Goal: Transaction & Acquisition: Purchase product/service

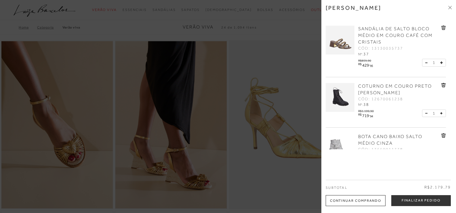
click at [374, 28] on span "SANDÁLIA DE SALTO BLOCO MÉDIO EM COURO CAFÉ COM CRISTAIS" at bounding box center [395, 35] width 74 height 18
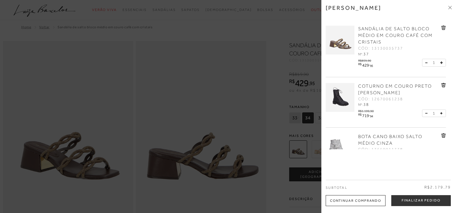
click at [450, 7] on icon at bounding box center [449, 7] width 3 height 3
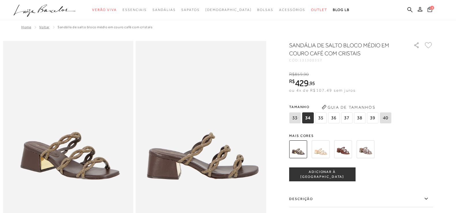
click at [428, 9] on icon at bounding box center [429, 9] width 5 height 5
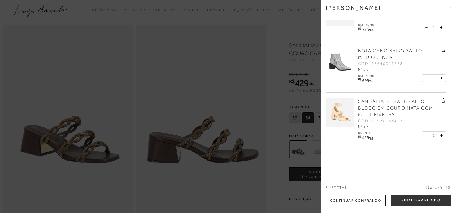
scroll to position [29, 0]
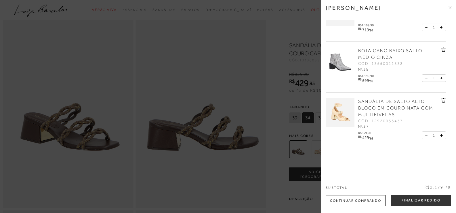
click at [378, 101] on span "SANDÁLIA DE SALTO ALTO BLOCO EM COURO NATA COM MULTIFIVELAS" at bounding box center [395, 108] width 75 height 18
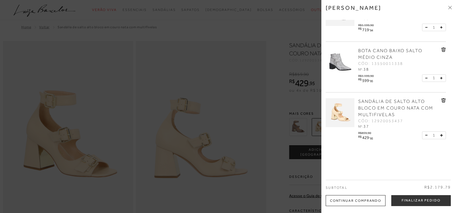
click at [212, 66] on div at bounding box center [228, 106] width 456 height 213
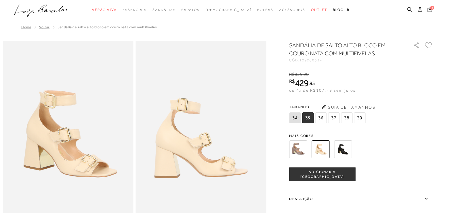
click at [299, 149] on img at bounding box center [298, 149] width 18 height 18
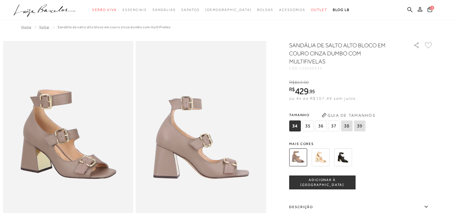
click at [315, 182] on span "ADICIONAR À [GEOGRAPHIC_DATA]" at bounding box center [322, 182] width 66 height 10
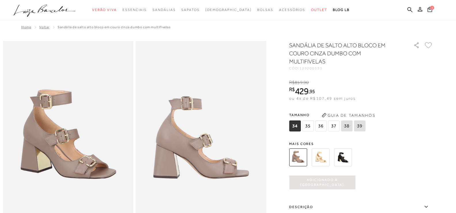
click at [334, 125] on span "37" at bounding box center [334, 125] width 12 height 11
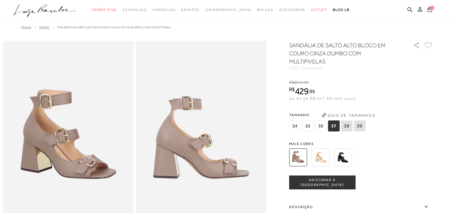
click at [328, 183] on span "ADICIONAR À [GEOGRAPHIC_DATA]" at bounding box center [322, 182] width 66 height 10
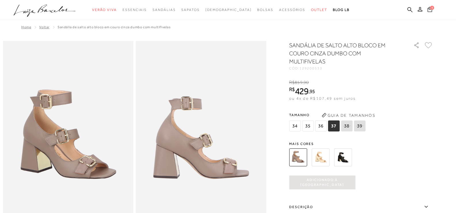
click at [429, 9] on icon at bounding box center [429, 9] width 5 height 5
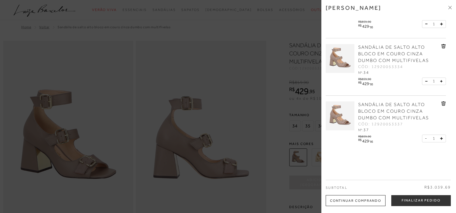
scroll to position [200, 0]
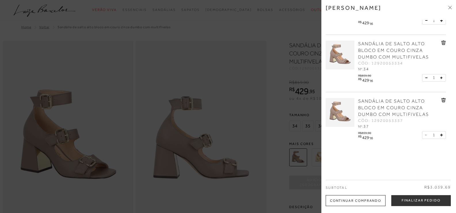
click at [443, 43] on icon at bounding box center [443, 43] width 5 height 4
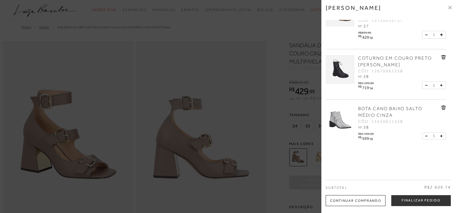
scroll to position [0, 0]
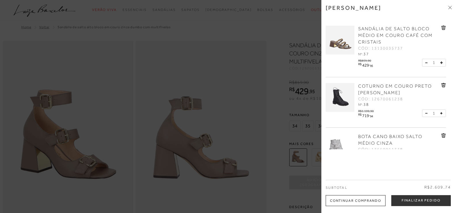
click at [190, 26] on div at bounding box center [228, 106] width 456 height 213
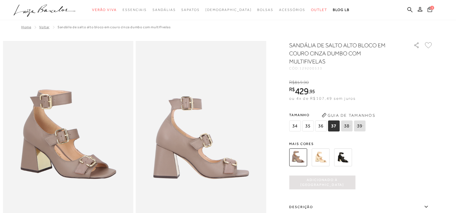
click at [431, 9] on span "5" at bounding box center [432, 7] width 4 height 4
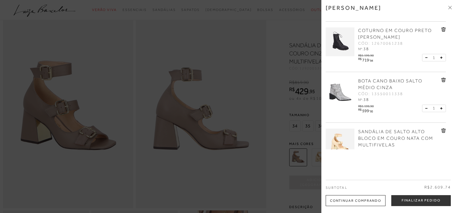
scroll to position [58, 0]
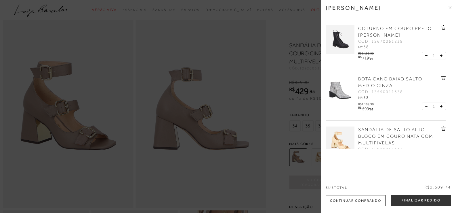
click at [443, 27] on icon at bounding box center [443, 27] width 1 height 2
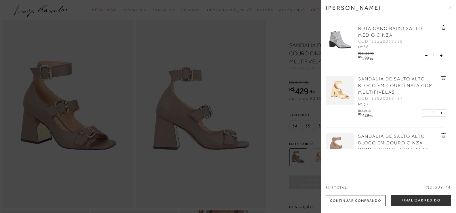
scroll to position [7, 0]
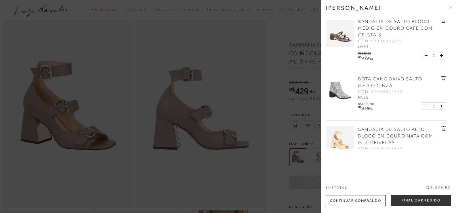
click at [443, 78] on icon at bounding box center [443, 78] width 1 height 2
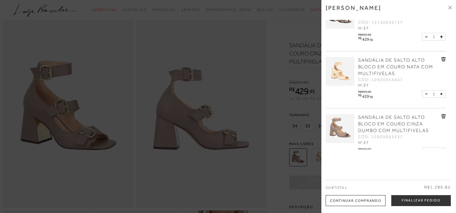
scroll to position [36, 0]
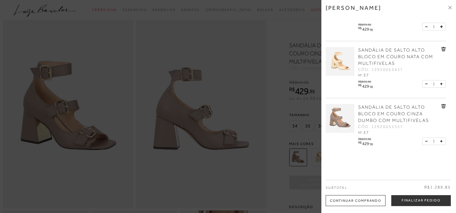
click at [443, 49] on icon at bounding box center [443, 49] width 1 height 2
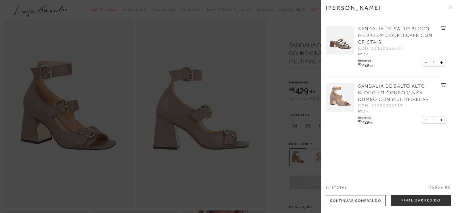
scroll to position [0, 0]
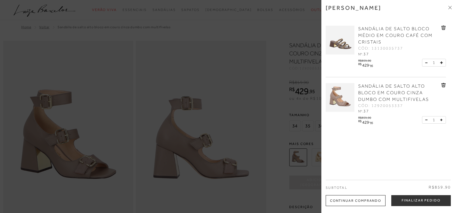
click at [449, 8] on icon at bounding box center [449, 7] width 3 height 3
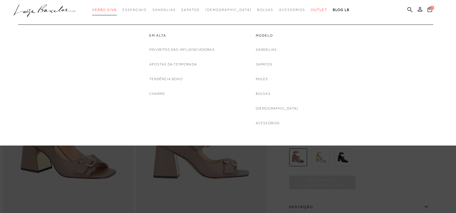
click at [117, 10] on span "Verão Viva" at bounding box center [104, 10] width 25 height 4
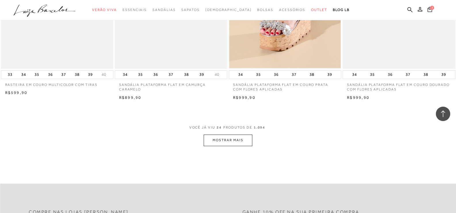
scroll to position [1208, 0]
